Goal: Browse casually: Explore the website without a specific task or goal

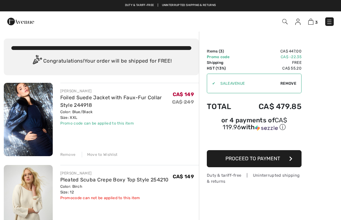
click at [71, 155] on div "Remove" at bounding box center [67, 155] width 15 height 6
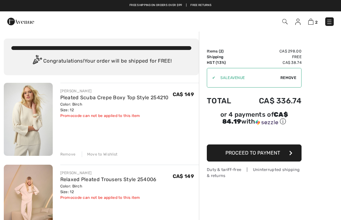
click at [332, 20] on img at bounding box center [329, 22] width 6 height 6
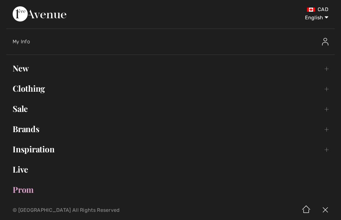
click at [26, 68] on link "New Toggle submenu" at bounding box center [170, 68] width 329 height 14
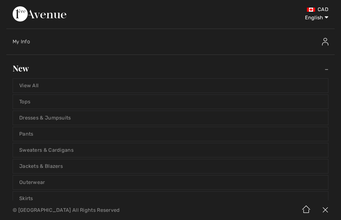
click at [91, 82] on link "View All" at bounding box center [170, 86] width 315 height 14
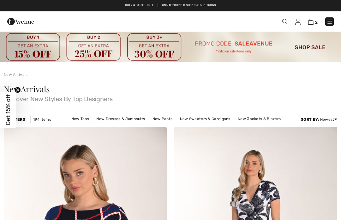
checkbox input "true"
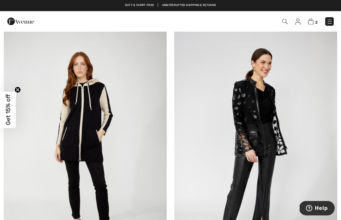
scroll to position [3440, 0]
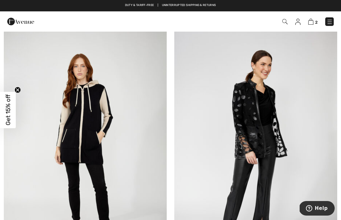
click at [157, 36] on img at bounding box center [158, 37] width 6 height 5
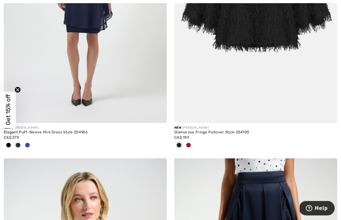
scroll to position [3860, 0]
click at [191, 141] on div at bounding box center [188, 145] width 9 height 10
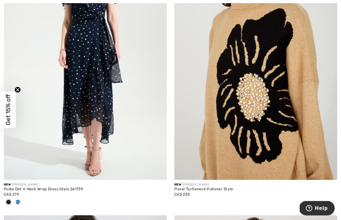
scroll to position [4621, 0]
click at [256, 129] on img at bounding box center [255, 57] width 163 height 245
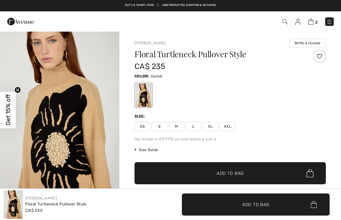
checkbox input "true"
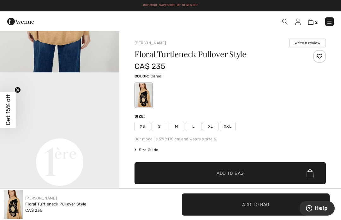
scroll to position [312, 0]
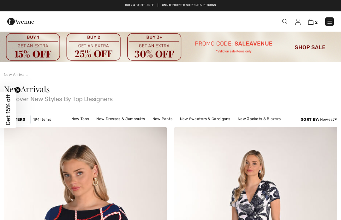
checkbox input "true"
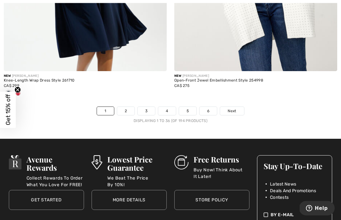
scroll to position [5012, 0]
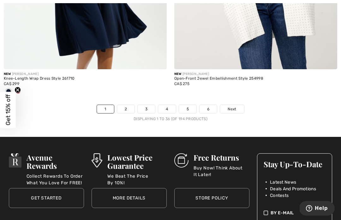
click at [128, 106] on link "2" at bounding box center [125, 109] width 17 height 8
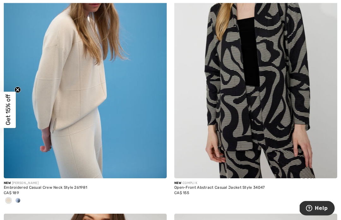
scroll to position [463, 0]
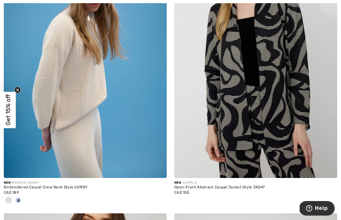
click at [136, 147] on img at bounding box center [85, 55] width 163 height 245
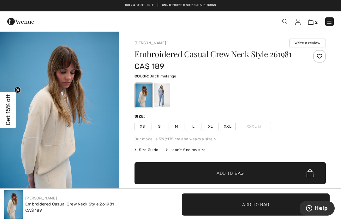
click at [164, 95] on div at bounding box center [162, 95] width 16 height 24
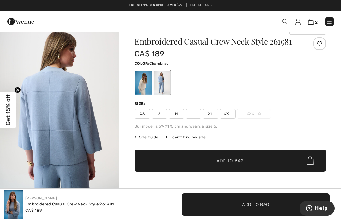
scroll to position [13, 0]
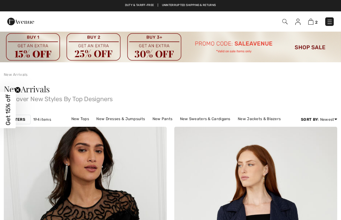
checkbox input "true"
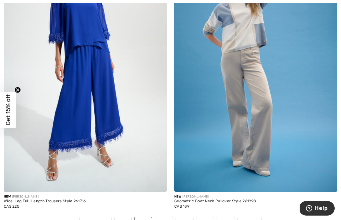
scroll to position [4997, 0]
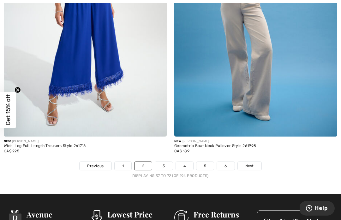
click at [254, 163] on link "Next" at bounding box center [250, 166] width 24 height 8
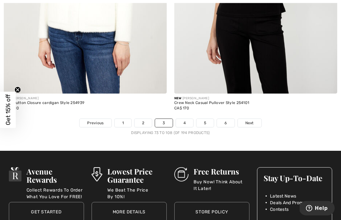
scroll to position [5092, 0]
click at [255, 120] on link "Next" at bounding box center [250, 123] width 24 height 8
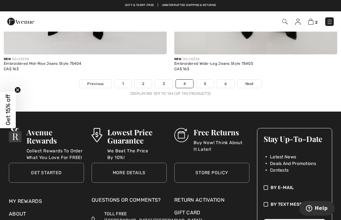
scroll to position [5072, 0]
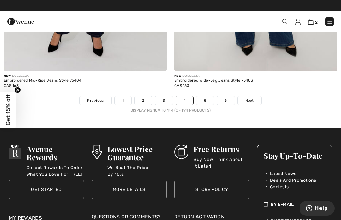
click at [256, 96] on link "Next" at bounding box center [250, 100] width 24 height 8
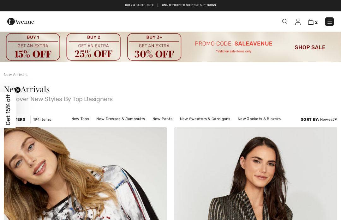
checkbox input "true"
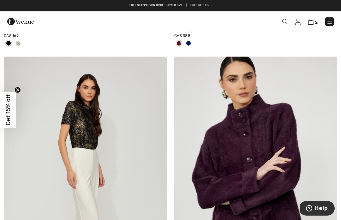
scroll to position [1159, 0]
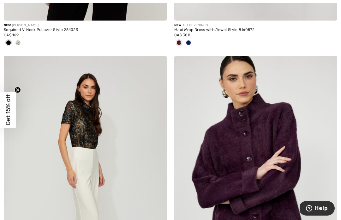
click at [328, 64] on img at bounding box center [328, 65] width 6 height 5
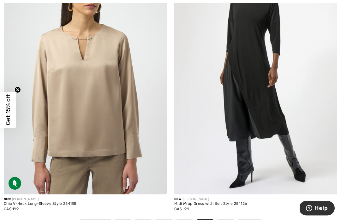
scroll to position [4928, 0]
click at [231, 220] on link "6" at bounding box center [225, 224] width 17 height 8
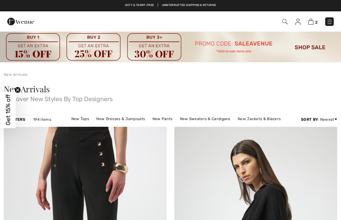
checkbox input "true"
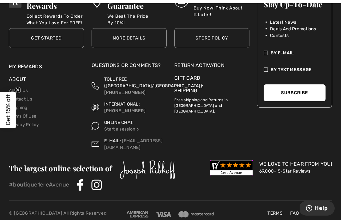
scroll to position [2174, 0]
